Goal: Information Seeking & Learning: Learn about a topic

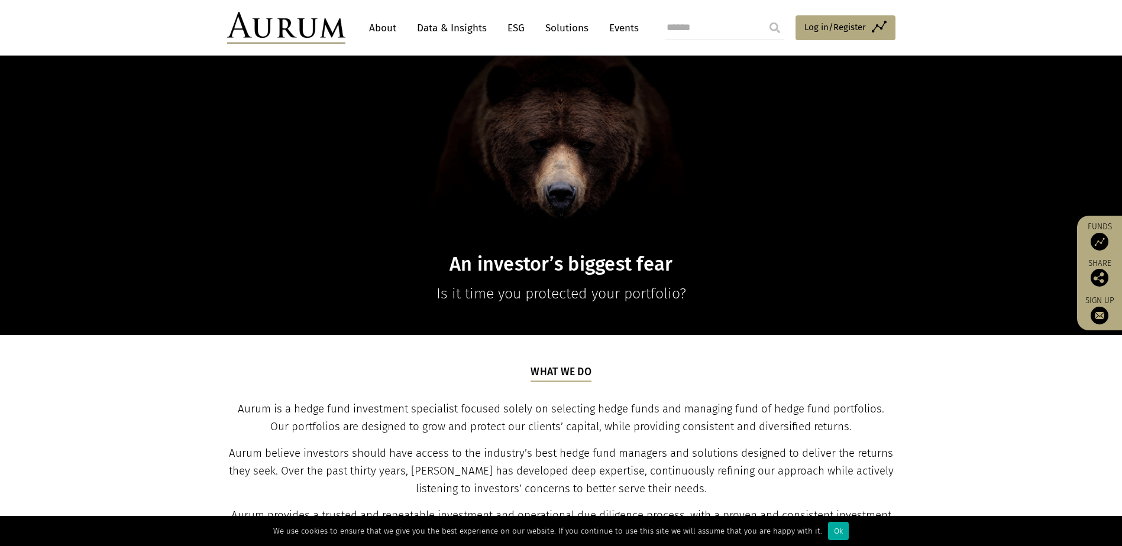
scroll to position [177, 0]
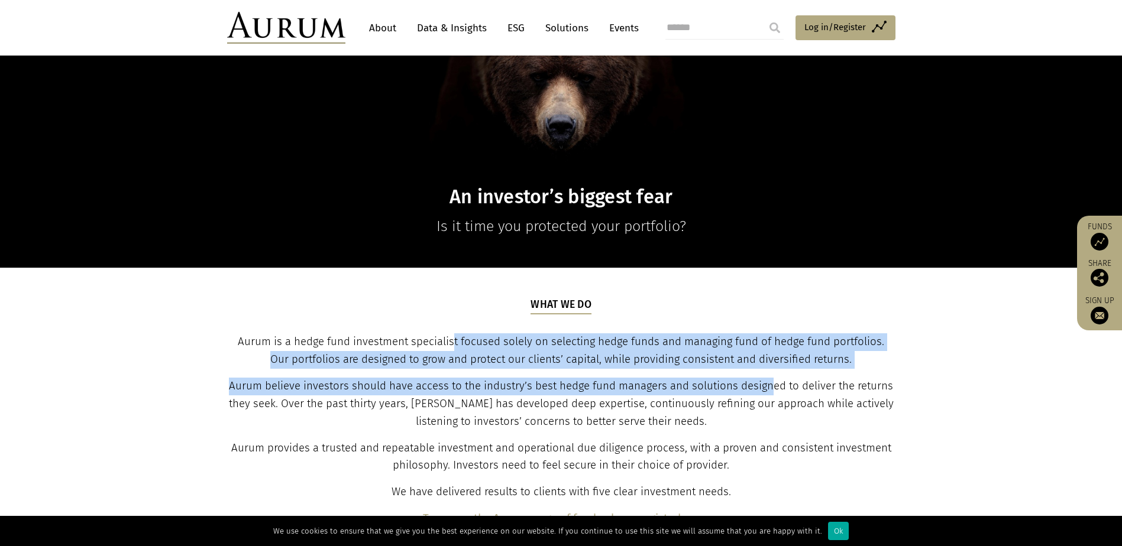
drag, startPoint x: 442, startPoint y: 341, endPoint x: 774, endPoint y: 376, distance: 334.2
click at [774, 376] on div "What we do Aurum is a hedge fund investment specialist focused solely on select…" at bounding box center [560, 412] width 665 height 231
drag, startPoint x: 774, startPoint y: 376, endPoint x: 643, endPoint y: 348, distance: 134.2
click at [643, 348] on span "Aurum is a hedge fund investment specialist focused solely on selecting hedge f…" at bounding box center [561, 350] width 646 height 31
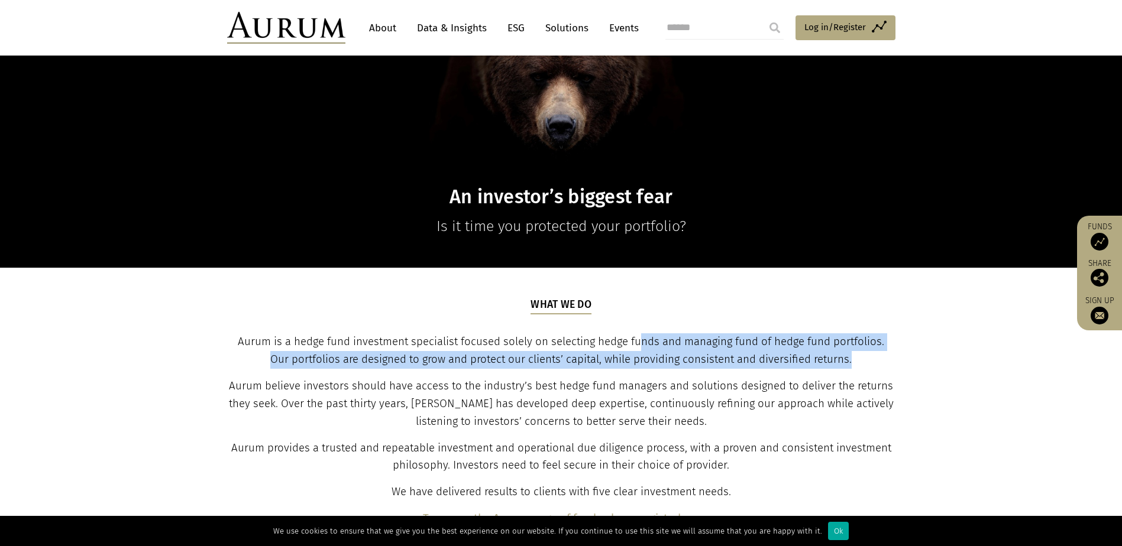
drag, startPoint x: 631, startPoint y: 342, endPoint x: 887, endPoint y: 356, distance: 256.5
click at [887, 356] on p "Aurum is a hedge fund investment specialist focused solely on selecting hedge f…" at bounding box center [560, 351] width 665 height 35
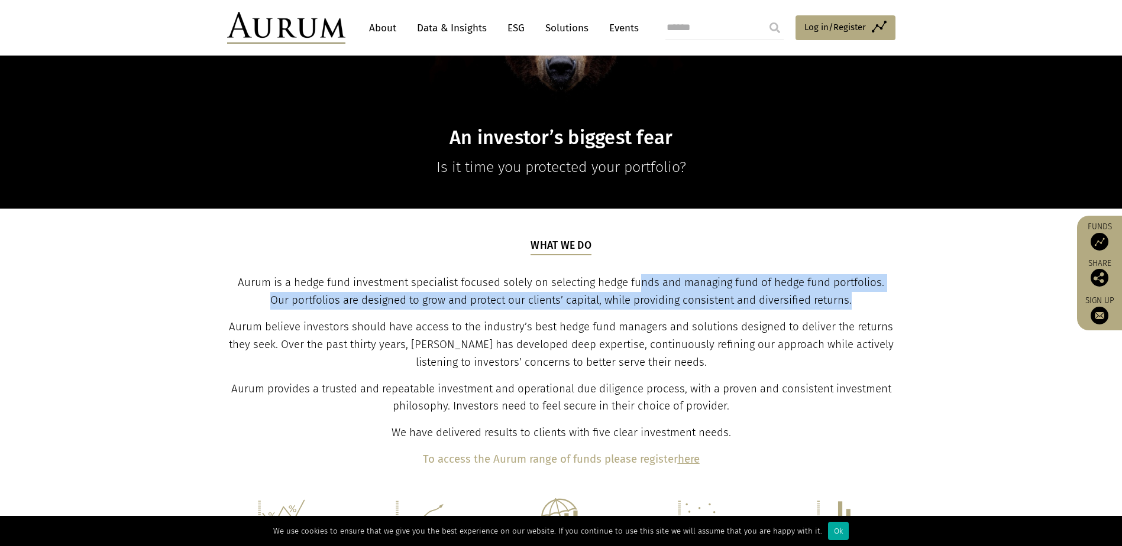
scroll to position [0, 0]
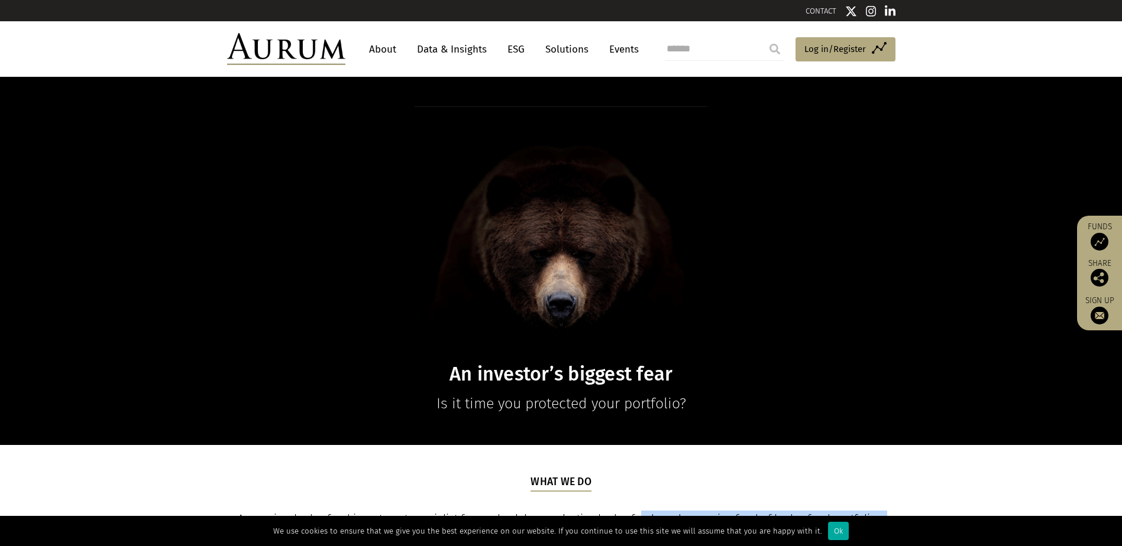
click at [375, 47] on link "About" at bounding box center [382, 49] width 39 height 22
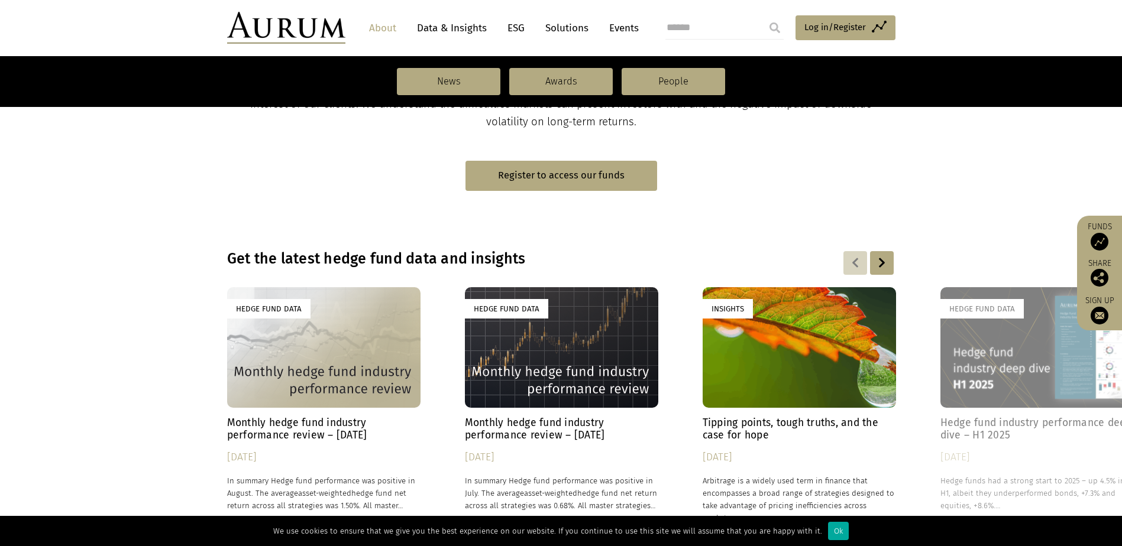
scroll to position [591, 0]
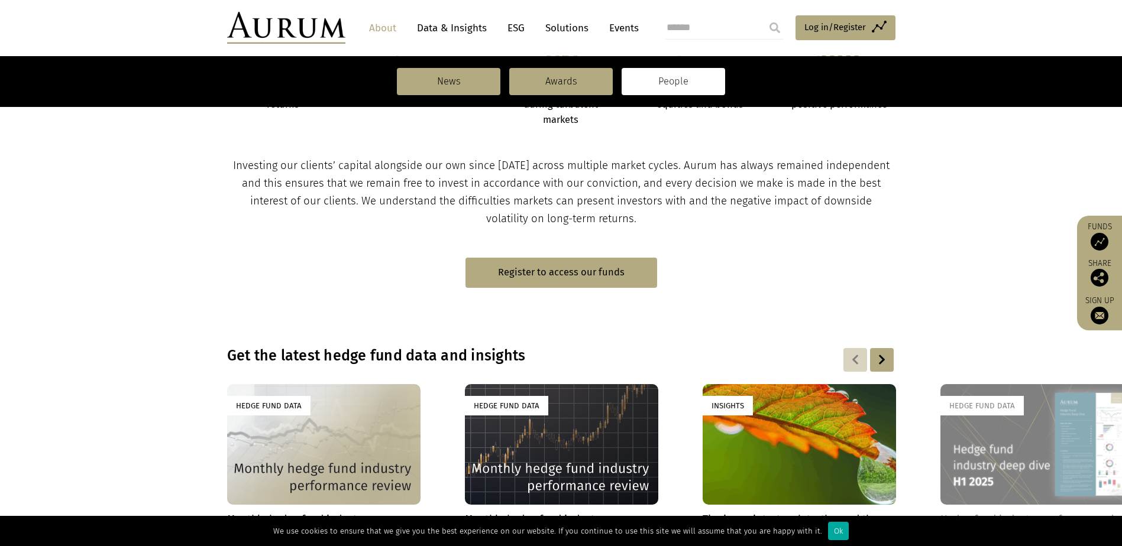
click at [675, 69] on link "People" at bounding box center [673, 81] width 103 height 27
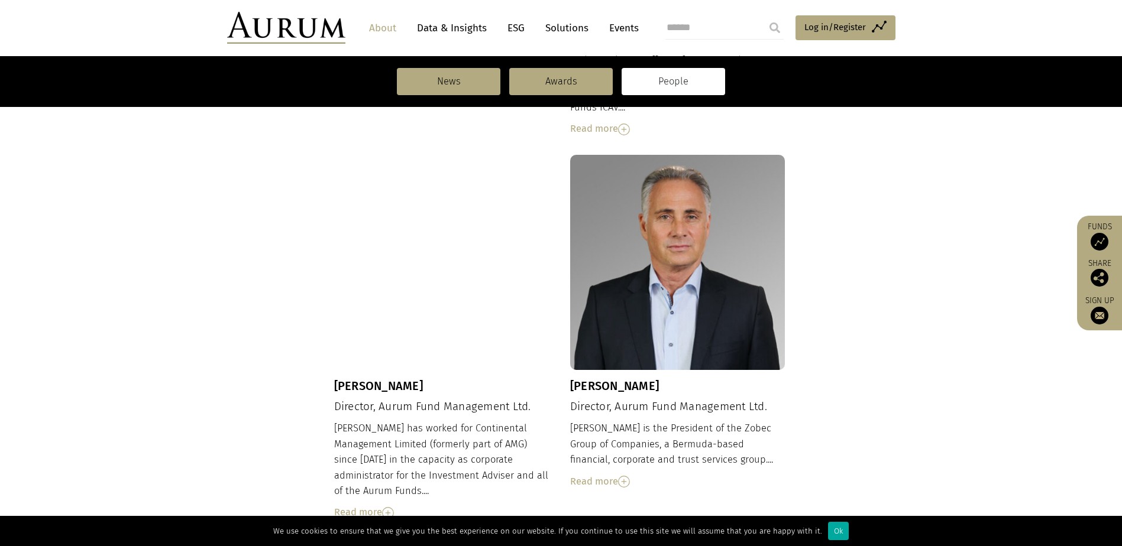
scroll to position [769, 0]
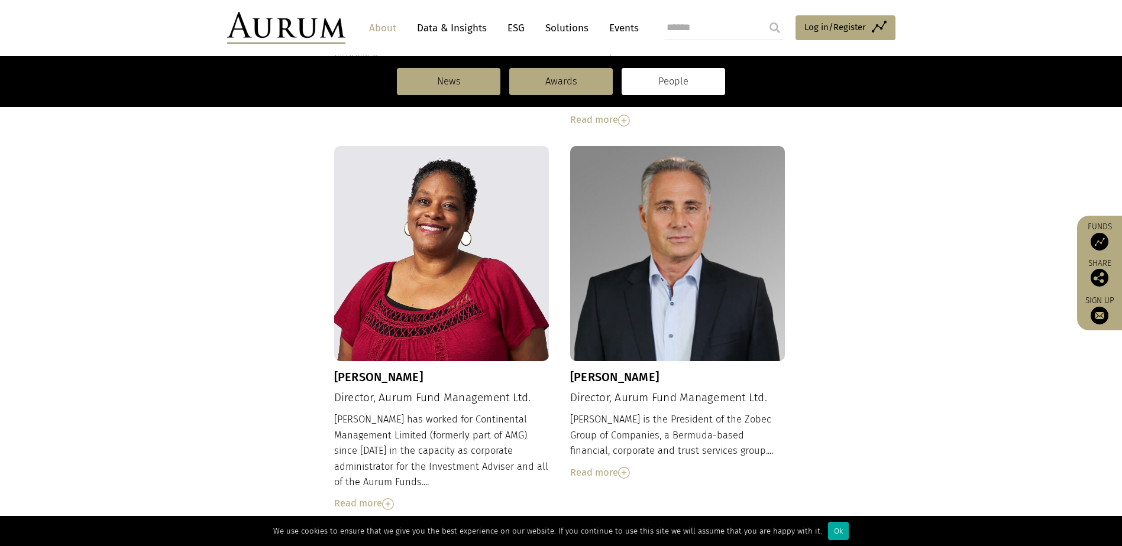
click at [391, 499] on img at bounding box center [388, 505] width 12 height 12
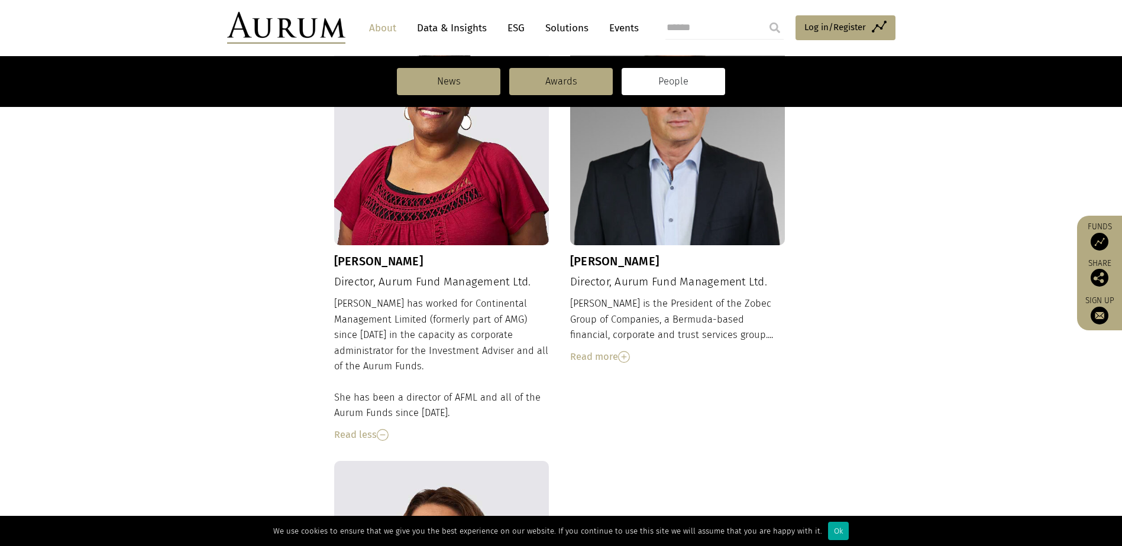
scroll to position [887, 0]
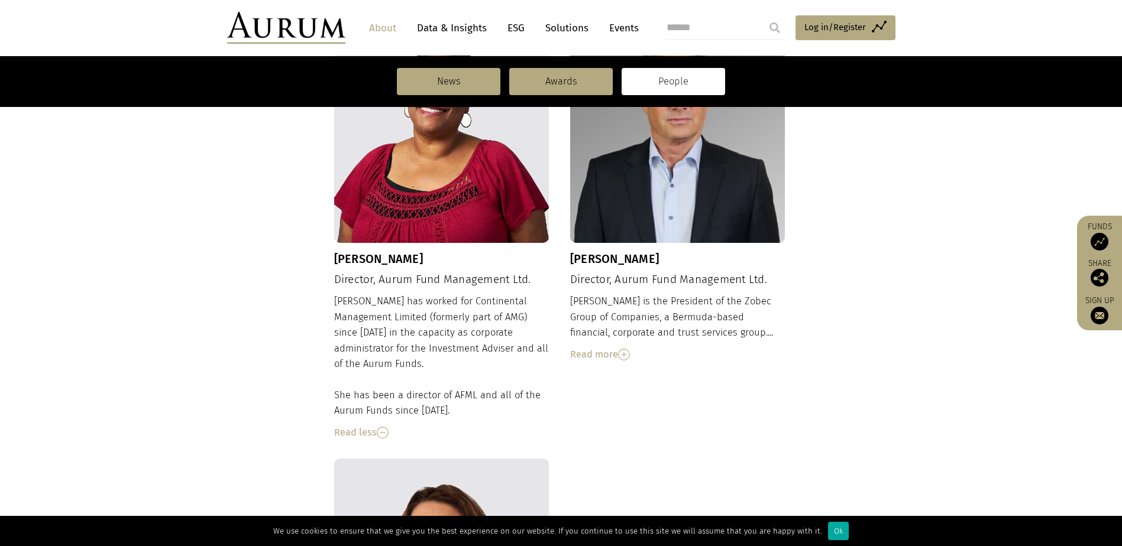
click at [625, 349] on img at bounding box center [624, 355] width 12 height 12
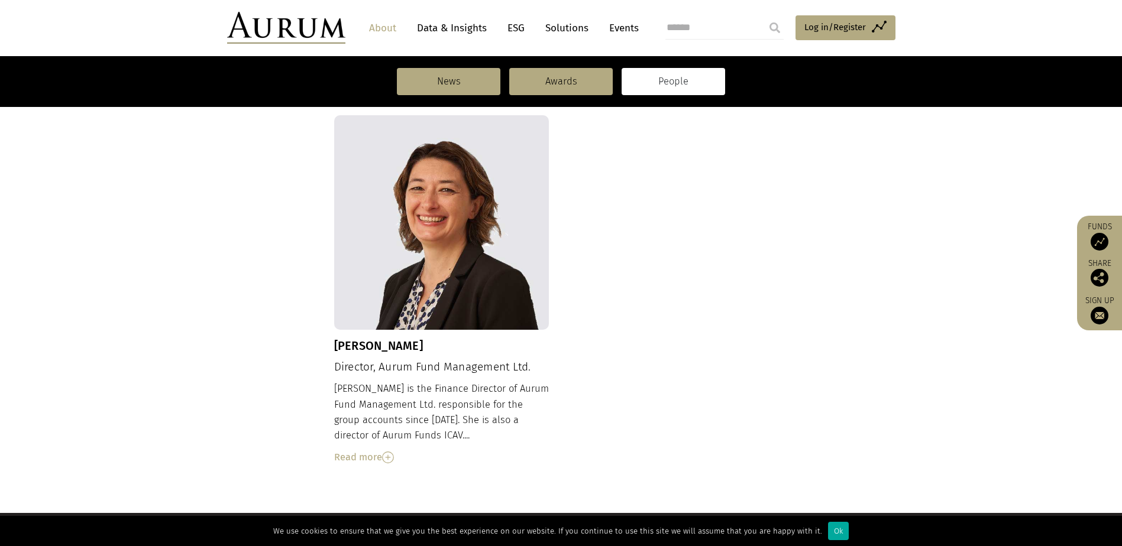
scroll to position [1360, 0]
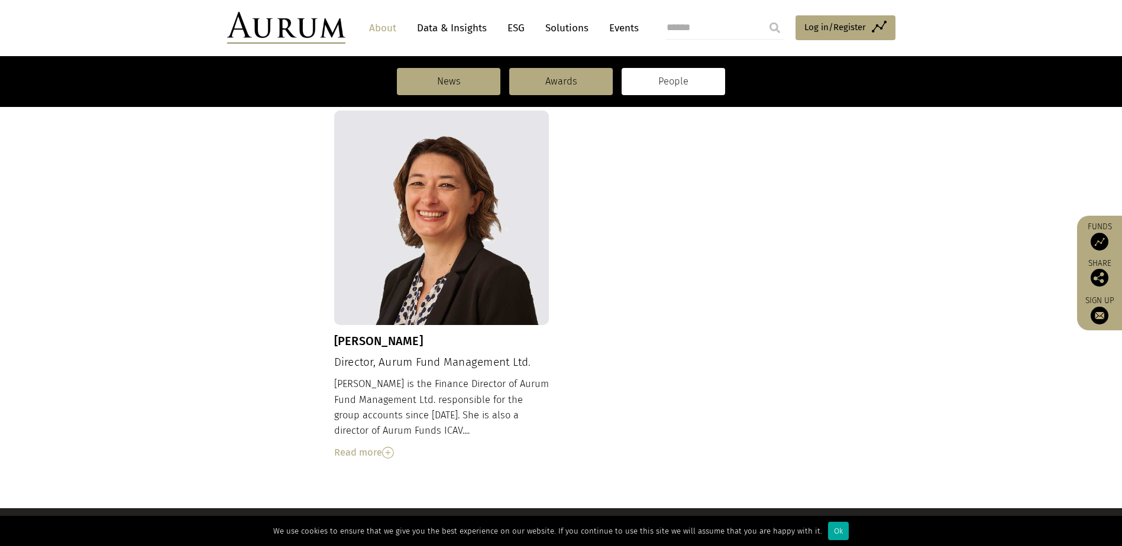
click at [393, 447] on img at bounding box center [388, 453] width 12 height 12
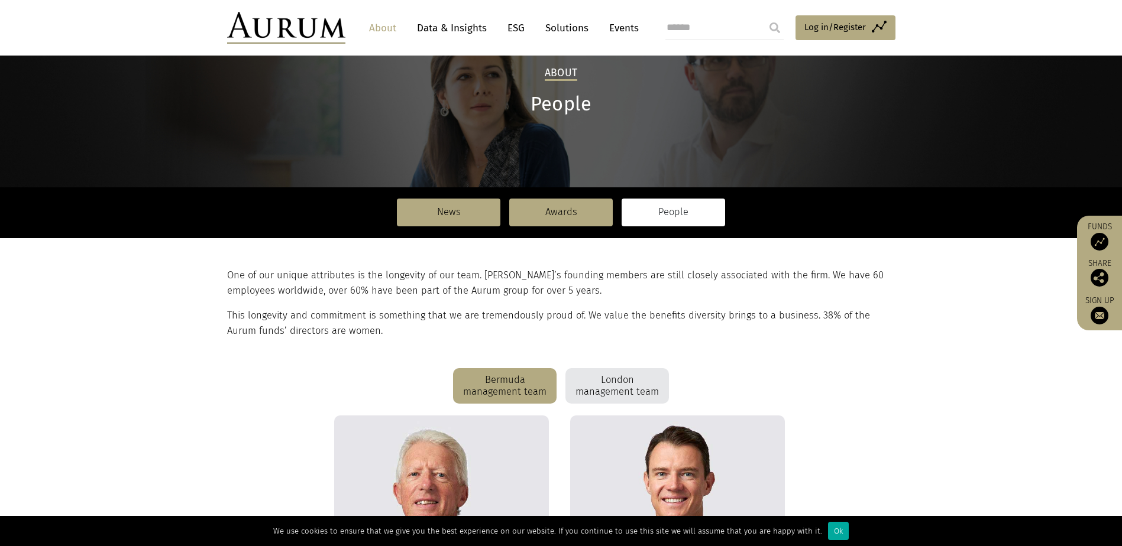
scroll to position [177, 0]
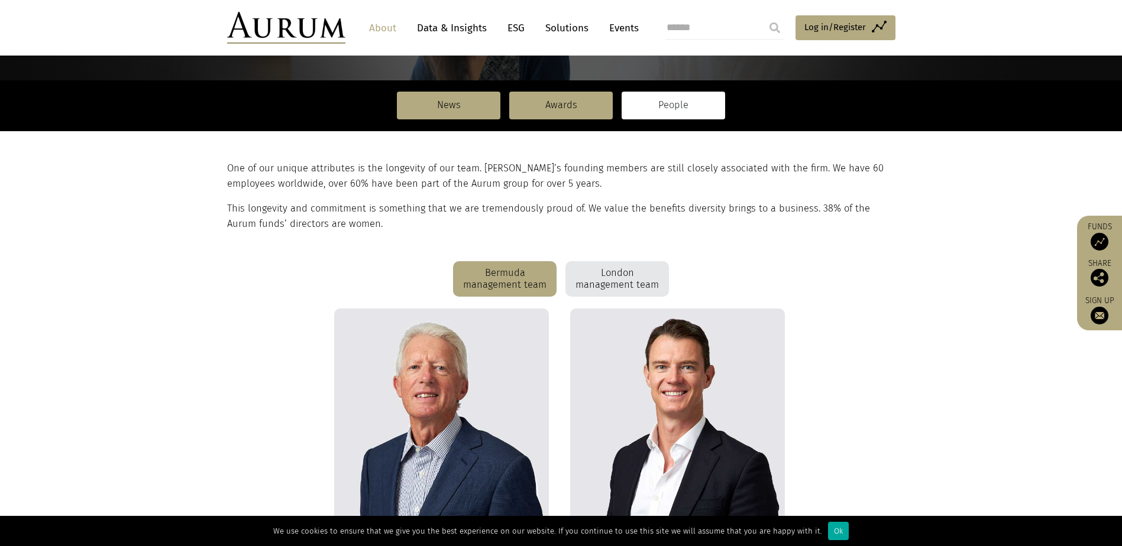
click at [611, 272] on div "London management team" at bounding box center [616, 278] width 103 height 35
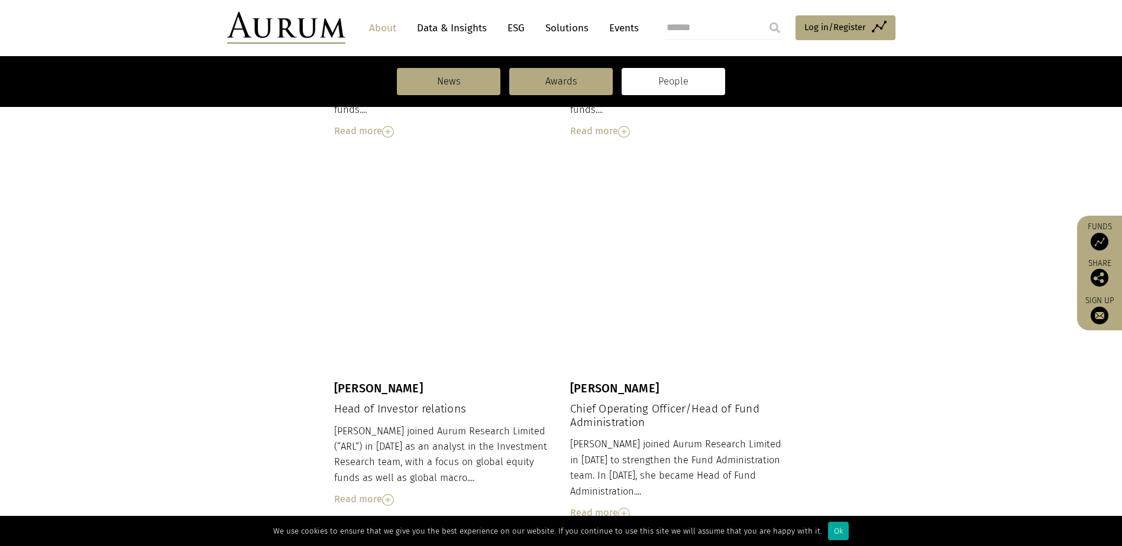
scroll to position [769, 0]
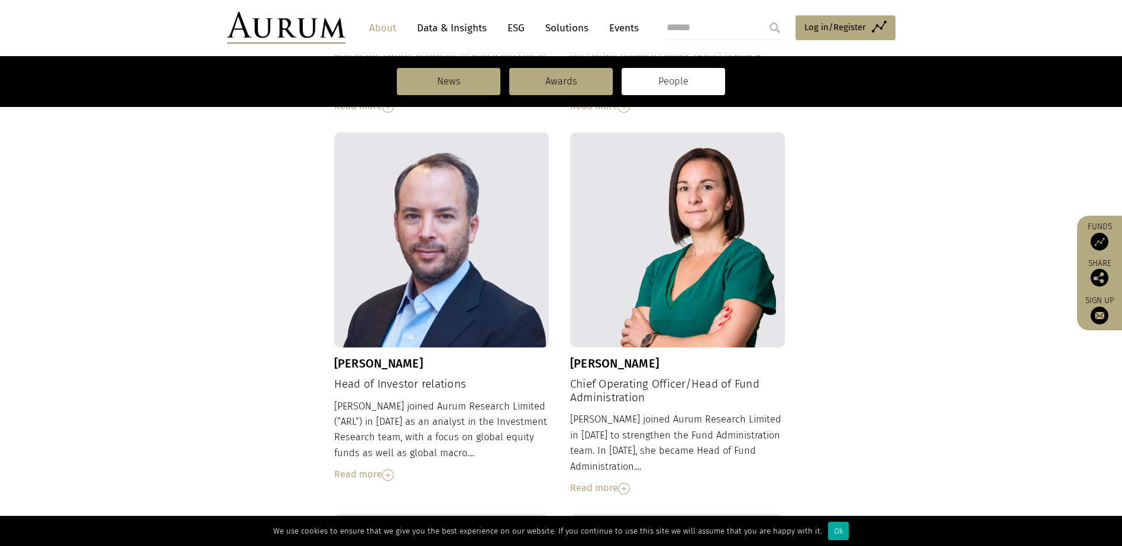
click at [622, 483] on img at bounding box center [624, 489] width 12 height 12
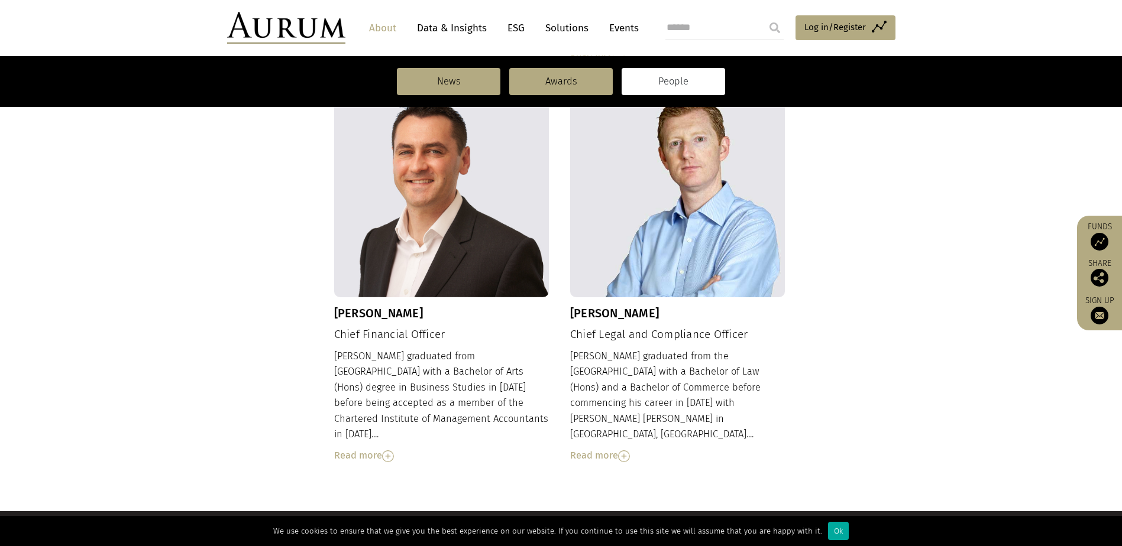
scroll to position [1360, 0]
